Goal: Task Accomplishment & Management: Manage account settings

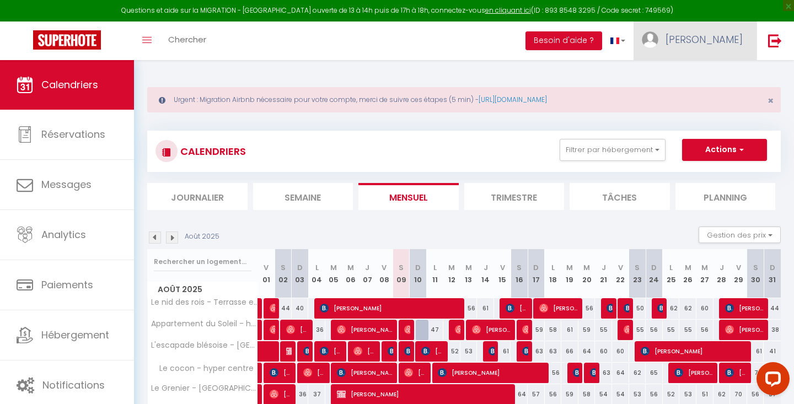
click at [731, 33] on span "[PERSON_NAME]" at bounding box center [703, 40] width 77 height 14
click at [697, 95] on link "Équipe" at bounding box center [713, 96] width 82 height 19
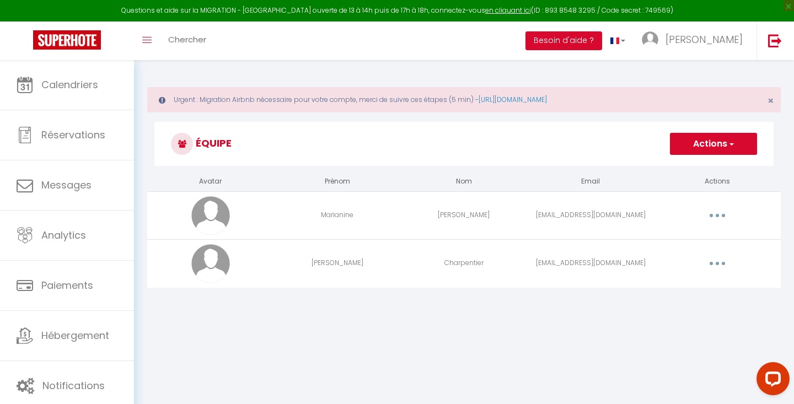
click at [726, 210] on button "button" at bounding box center [717, 216] width 31 height 18
click at [675, 245] on link "Editer" at bounding box center [689, 241] width 82 height 19
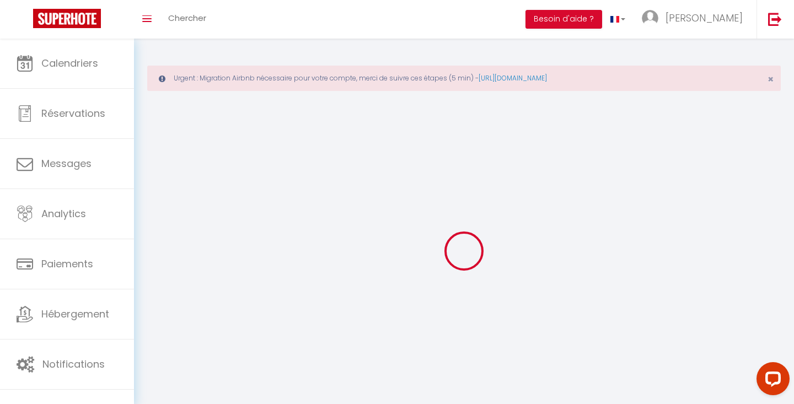
type input "Marianine"
type input "[PERSON_NAME]"
type input "[EMAIL_ADDRESS][DOMAIN_NAME]"
type textarea "[URL][DOMAIN_NAME]"
checkbox input "false"
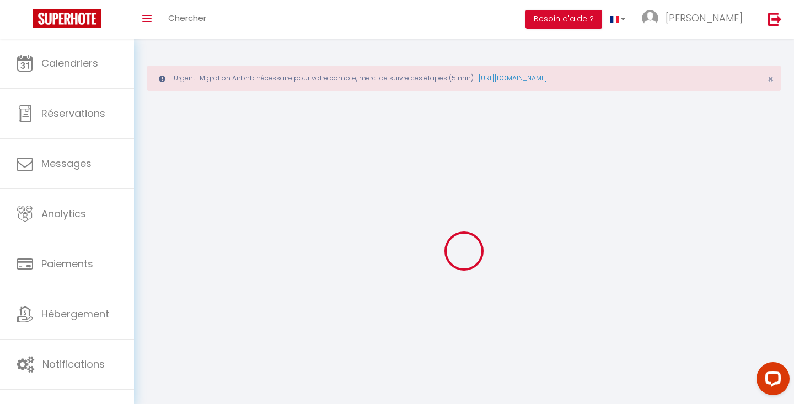
checkbox input "false"
checkbox input "true"
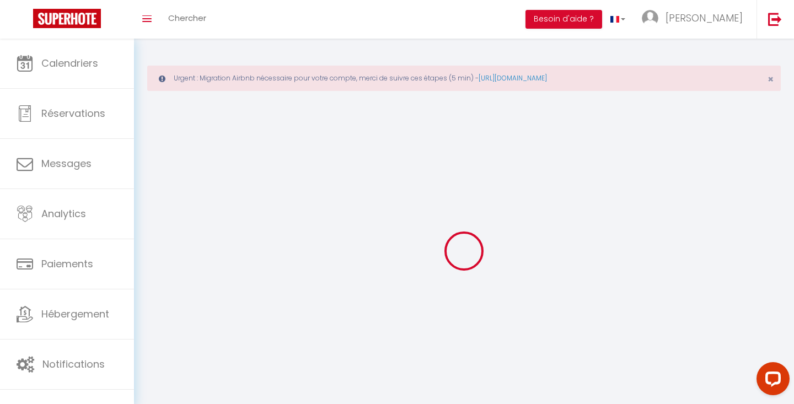
checkbox input "true"
checkbox input "false"
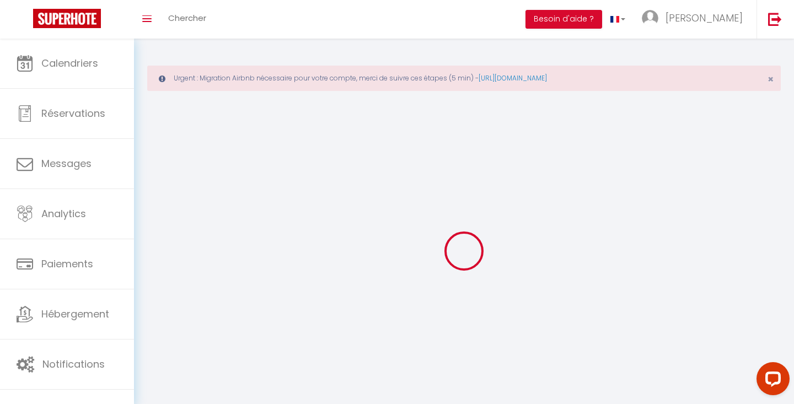
checkbox input "false"
select select
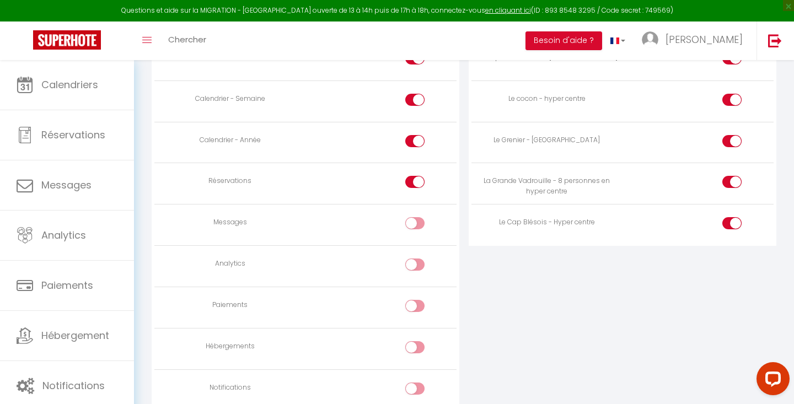
scroll to position [796, 0]
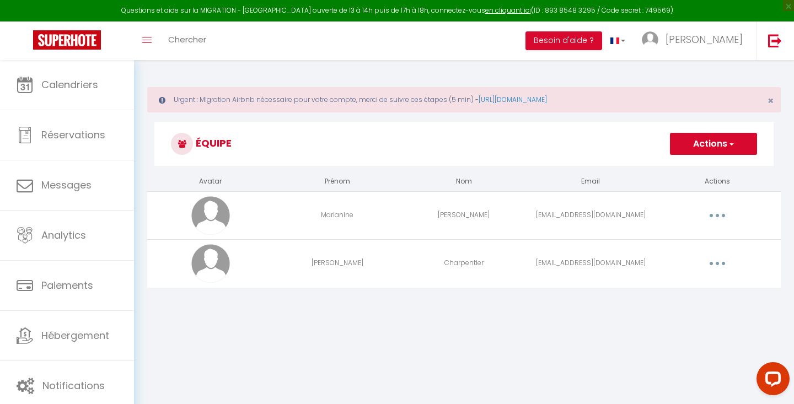
click at [724, 268] on button "button" at bounding box center [717, 264] width 31 height 18
click at [679, 287] on link "Editer" at bounding box center [689, 289] width 82 height 19
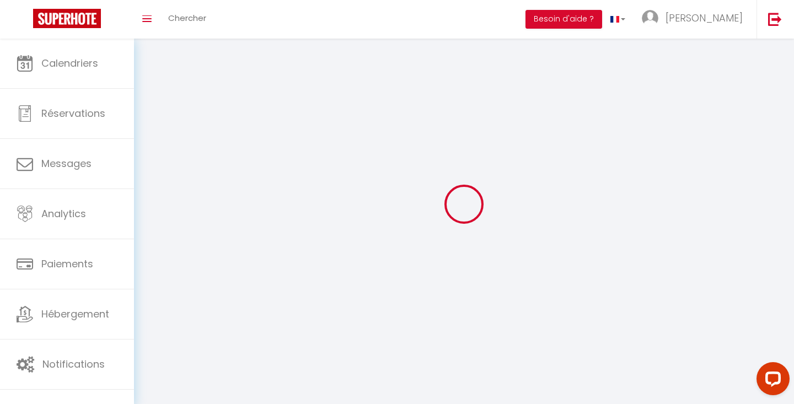
type input "[PERSON_NAME]"
type input "Charpentier"
type input "[EMAIL_ADDRESS][DOMAIN_NAME]"
type textarea "[URL][DOMAIN_NAME]"
checkbox input "false"
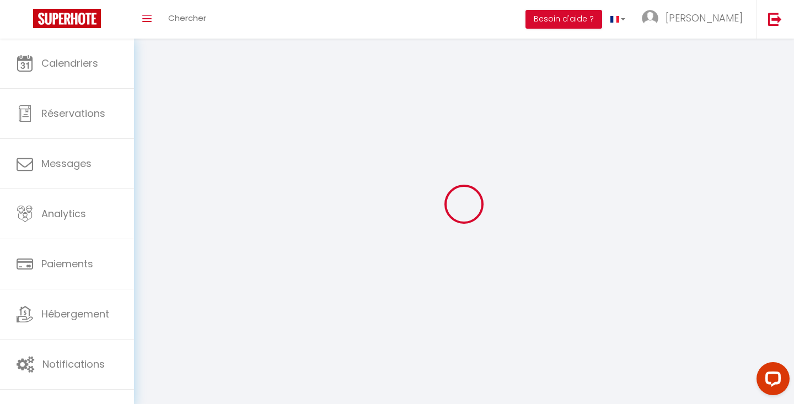
checkbox input "false"
checkbox input "true"
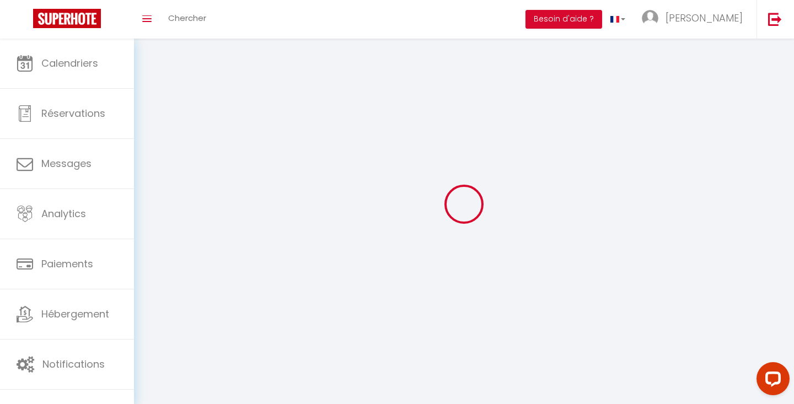
checkbox input "true"
checkbox input "false"
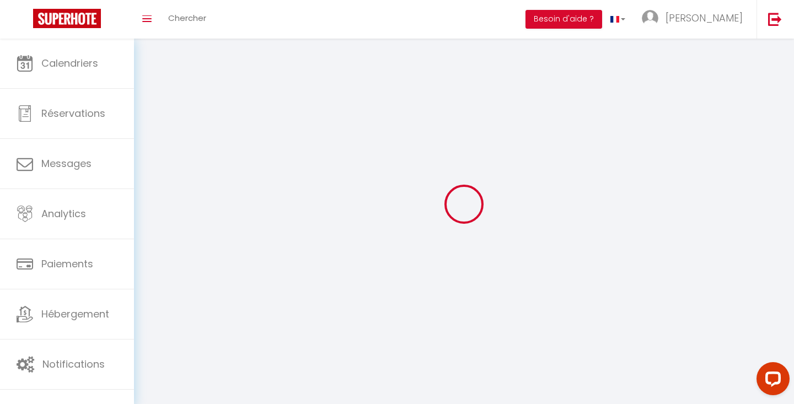
checkbox input "false"
select select
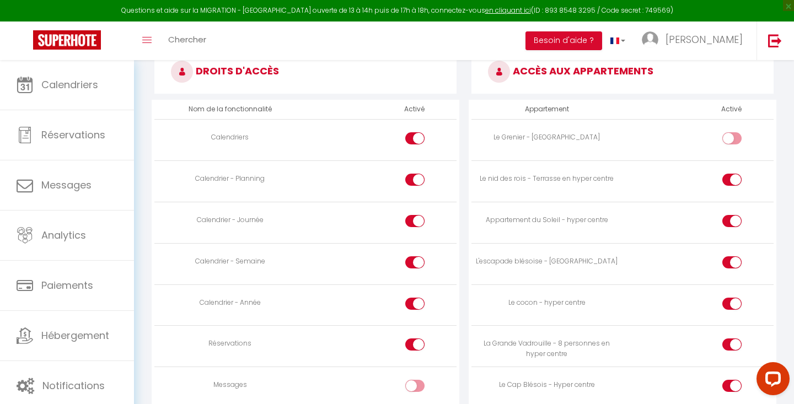
scroll to position [652, 0]
click at [735, 140] on input "checkbox" at bounding box center [741, 140] width 19 height 17
checkbox input "true"
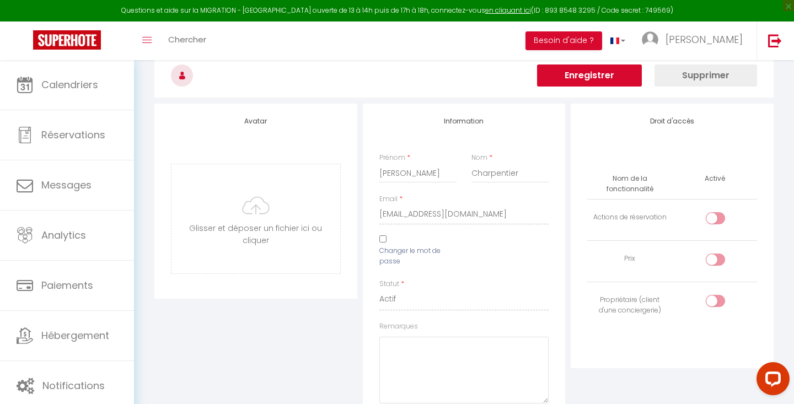
scroll to position [89, 0]
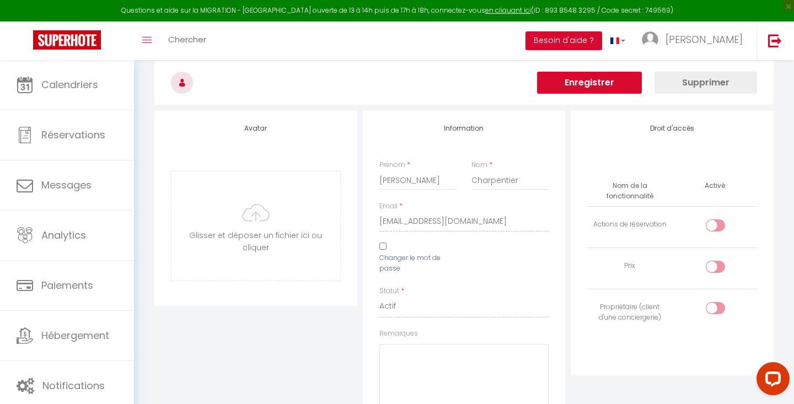
click at [611, 83] on button "Enregistrer" at bounding box center [589, 83] width 105 height 22
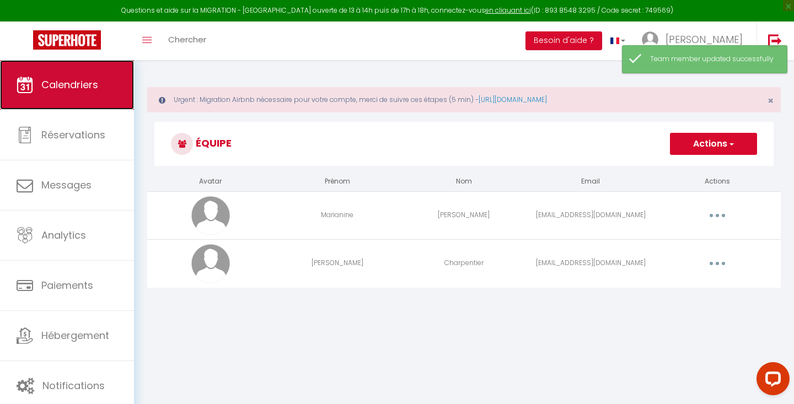
click at [85, 88] on span "Calendriers" at bounding box center [69, 85] width 57 height 14
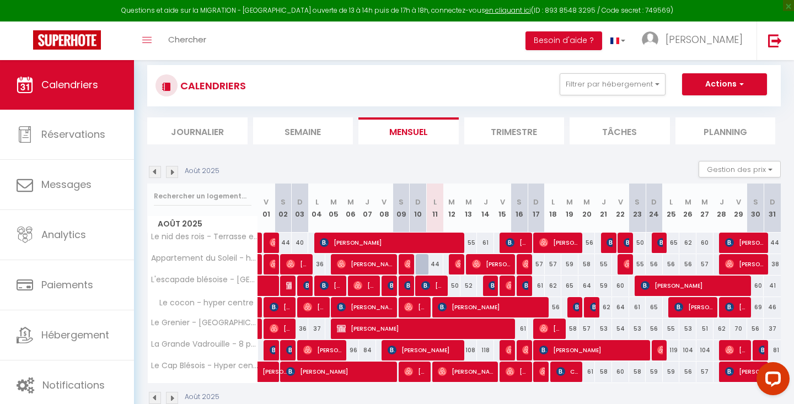
scroll to position [64, 0]
